Goal: Check status: Check status

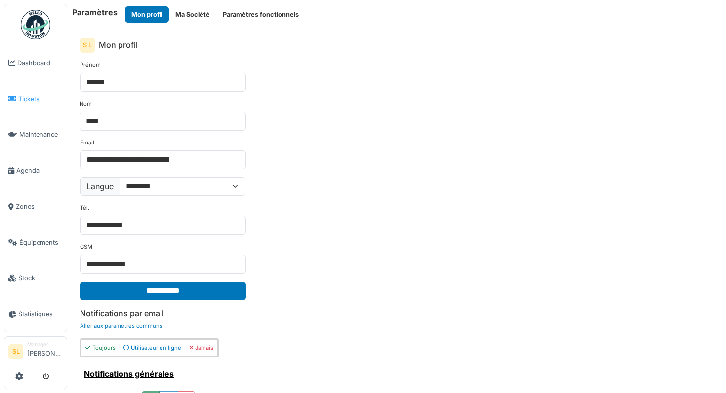
click at [33, 90] on link "Tickets" at bounding box center [35, 99] width 62 height 36
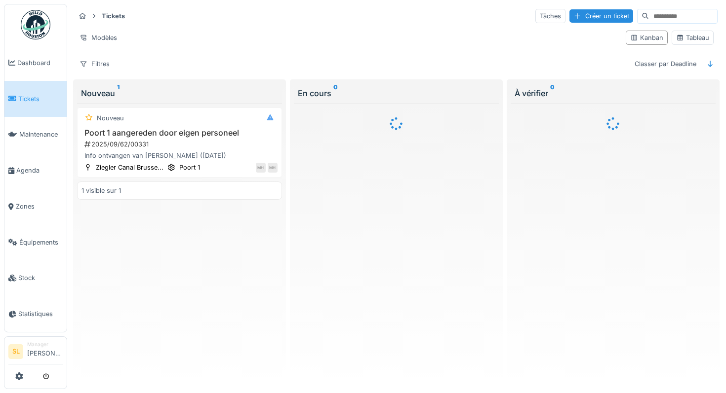
click at [658, 20] on input at bounding box center [683, 16] width 68 height 14
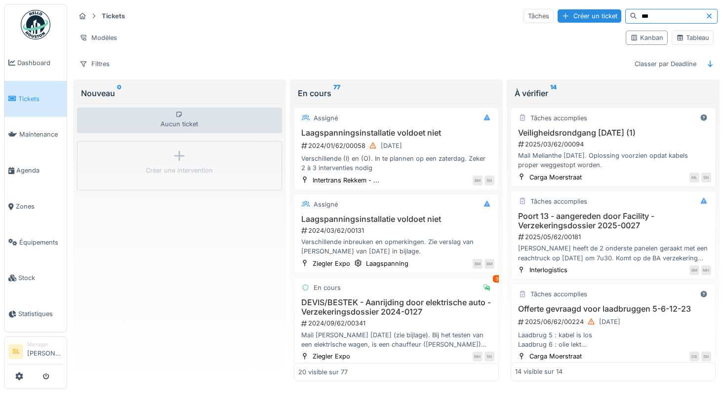
type input "***"
click at [34, 59] on span "Dashboard" at bounding box center [39, 62] width 45 height 9
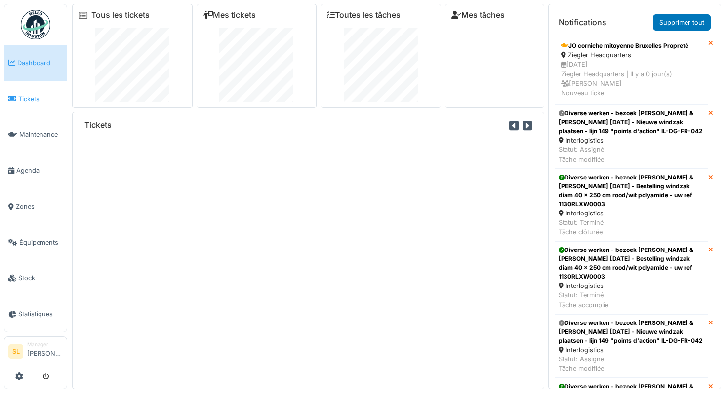
click at [32, 99] on span "Tickets" at bounding box center [40, 98] width 44 height 9
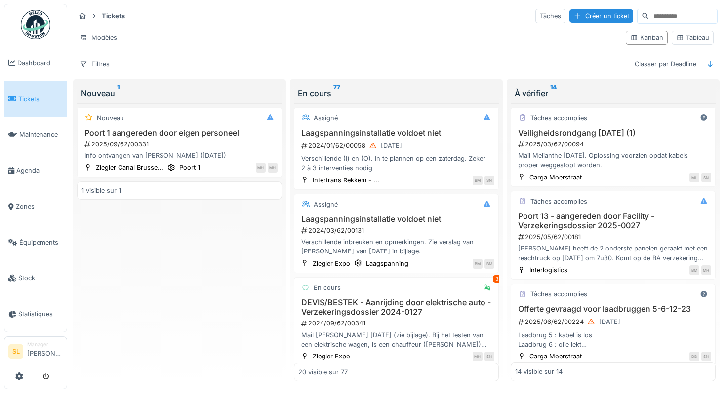
click at [670, 19] on input at bounding box center [683, 16] width 68 height 14
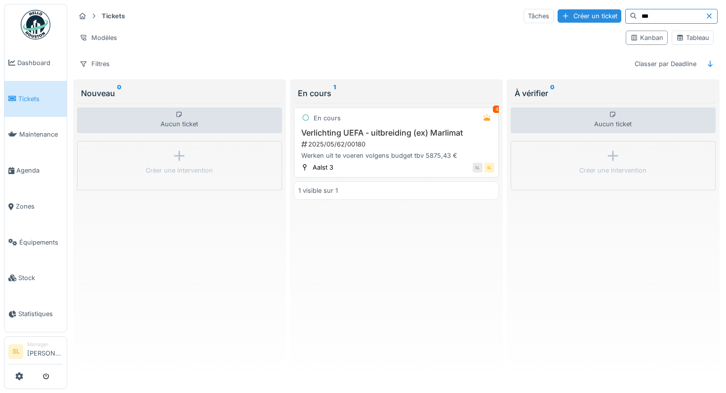
type input "***"
click at [377, 136] on h3 "Verlichting UEFA - uitbreiding (ex) Marlimat" at bounding box center [396, 132] width 196 height 9
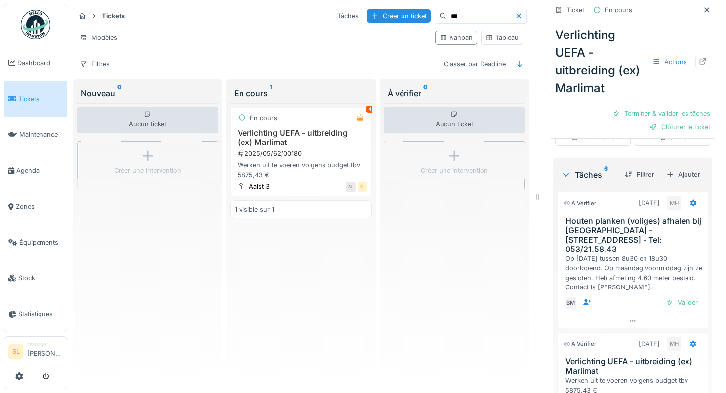
scroll to position [374, 0]
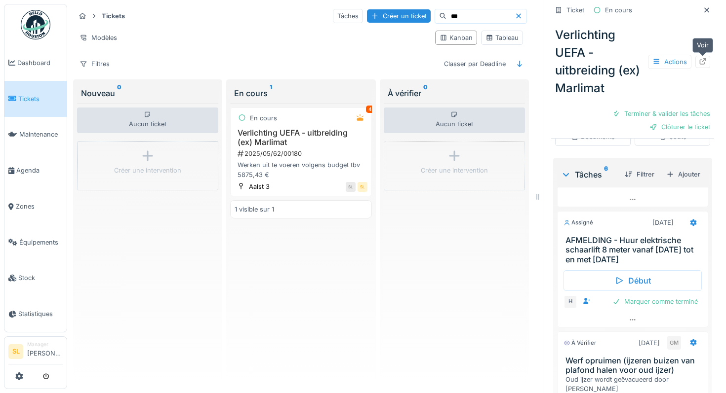
click at [703, 60] on icon at bounding box center [703, 61] width 8 height 6
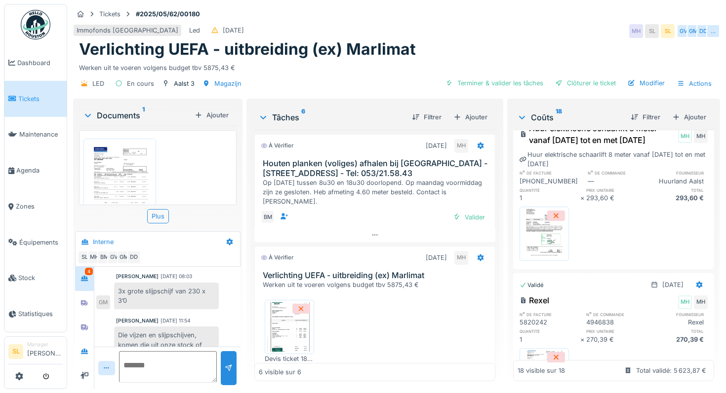
scroll to position [1120, 0]
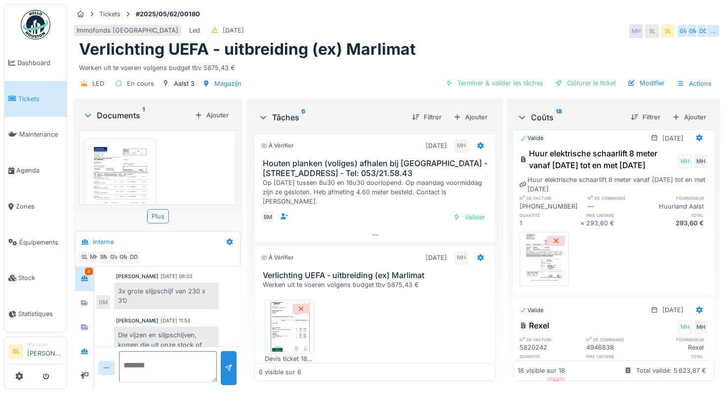
click at [544, 272] on img at bounding box center [544, 258] width 44 height 49
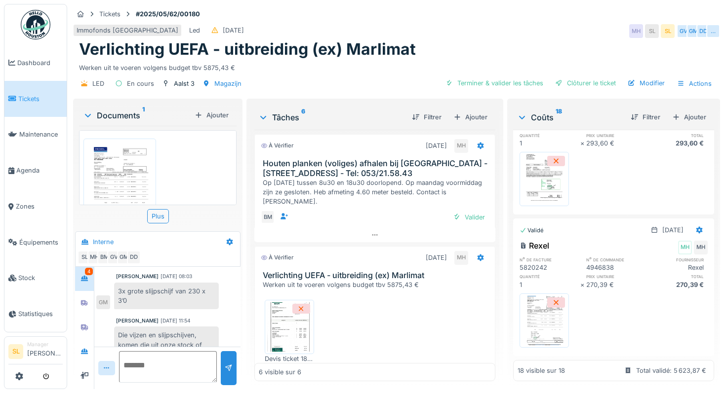
click at [543, 317] on img at bounding box center [544, 320] width 44 height 49
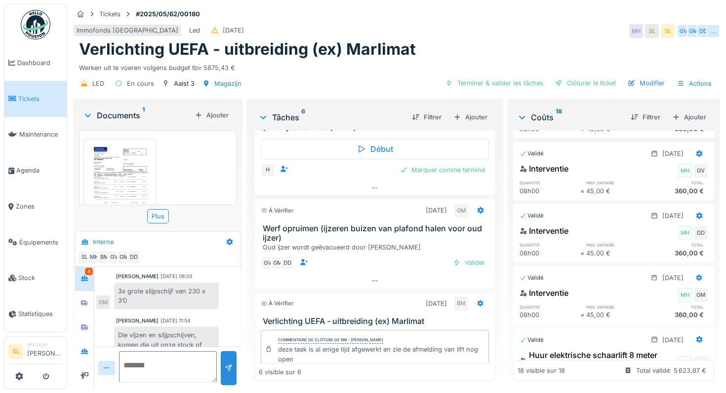
scroll to position [436, 0]
